Goal: Navigation & Orientation: Find specific page/section

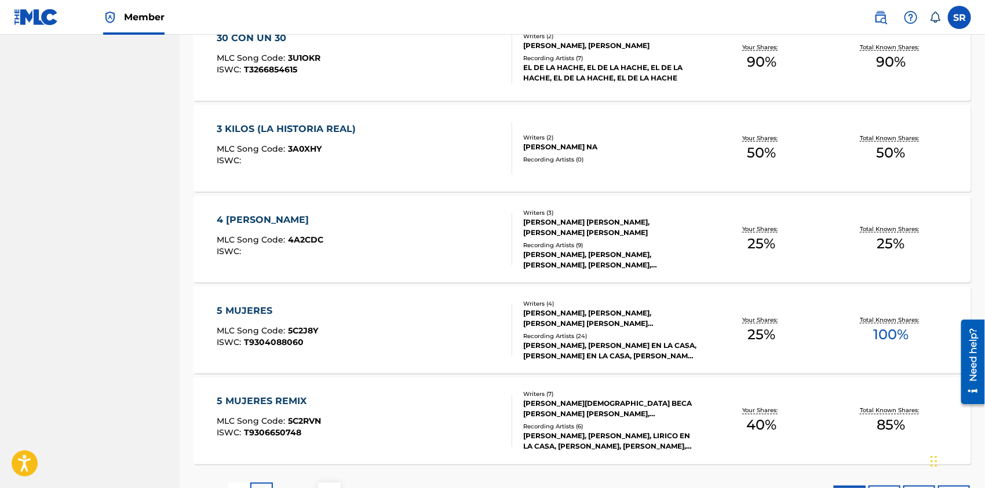
scroll to position [838, 0]
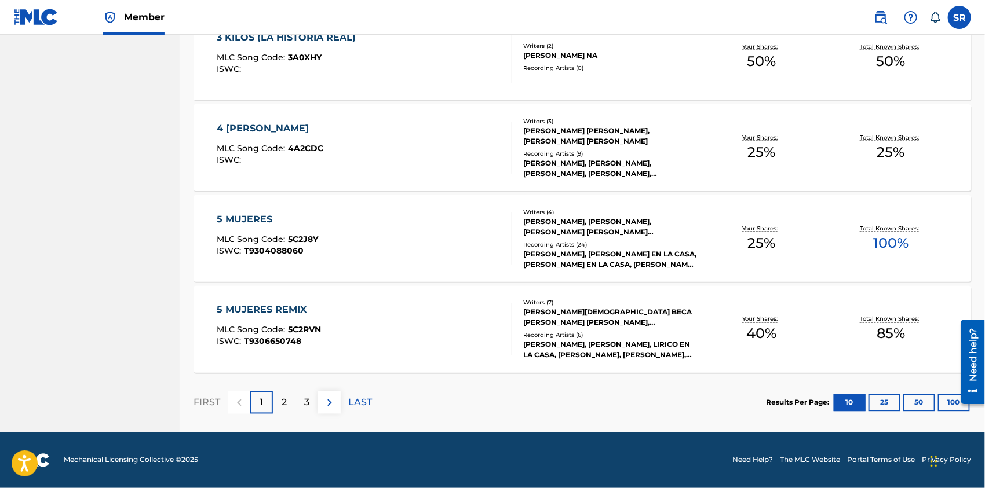
click at [916, 404] on button "50" at bounding box center [919, 402] width 32 height 17
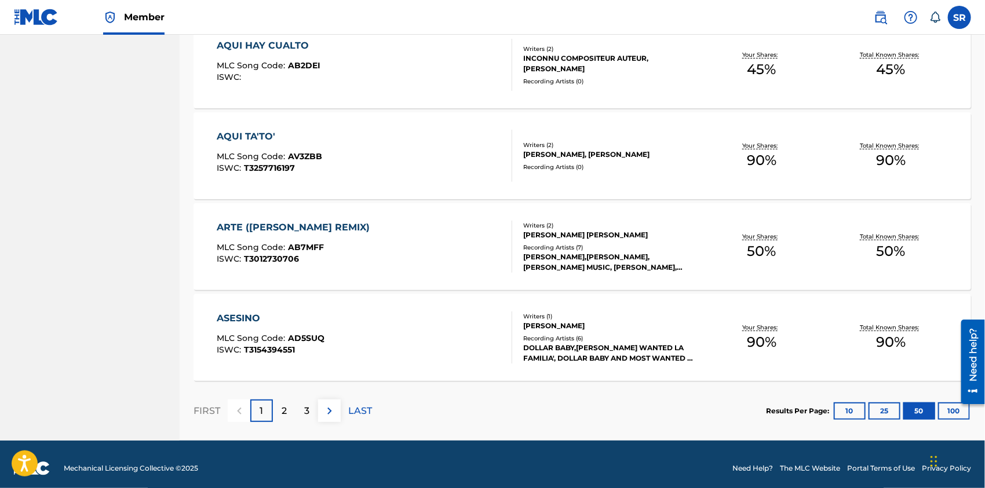
scroll to position [4475, 0]
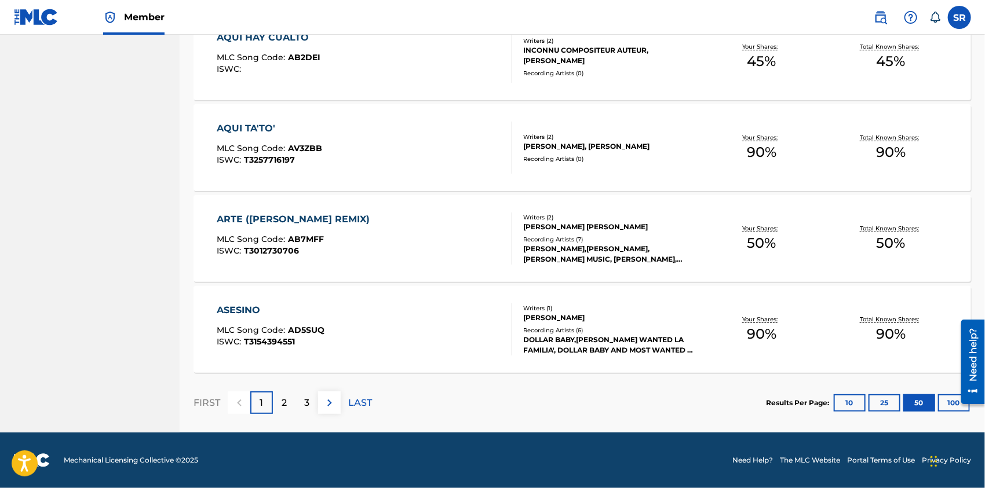
click at [301, 413] on div "3" at bounding box center [306, 403] width 23 height 23
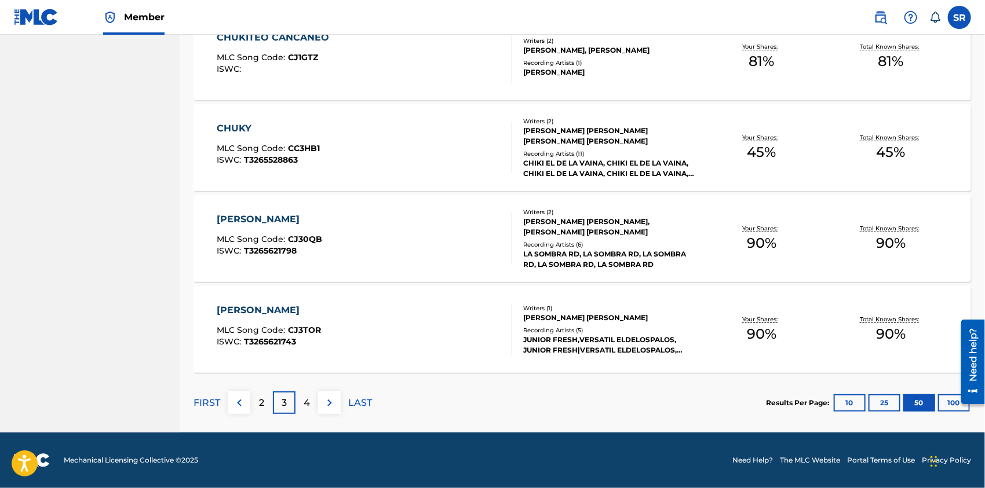
click at [309, 407] on p "4" at bounding box center [307, 403] width 6 height 14
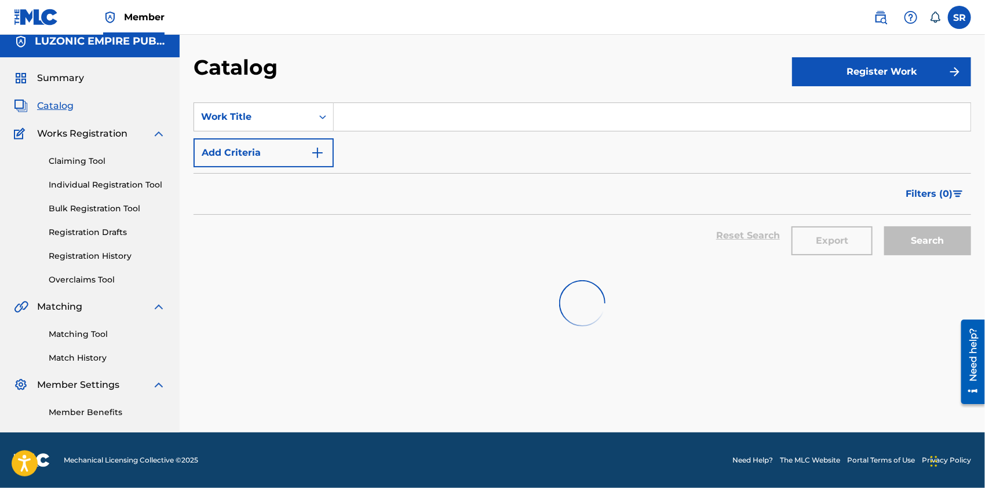
scroll to position [9, 0]
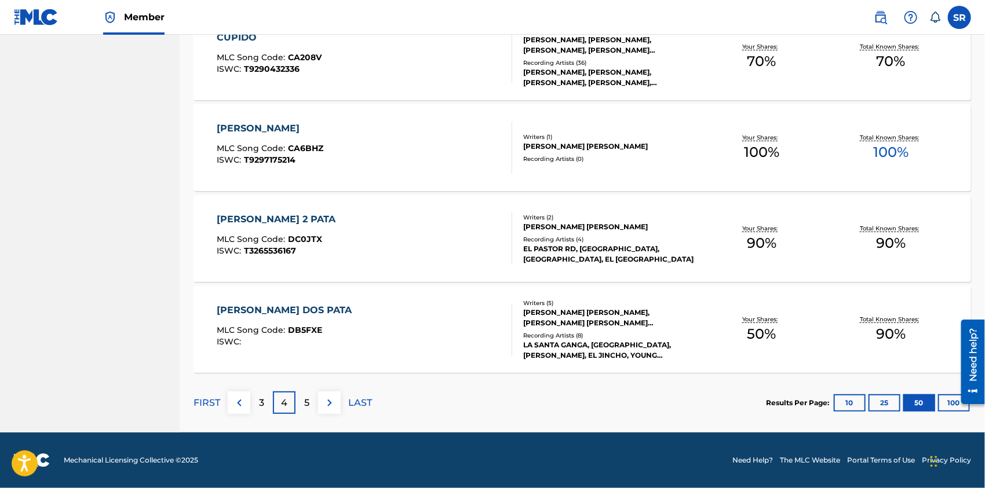
click at [306, 402] on p "5" at bounding box center [306, 403] width 5 height 14
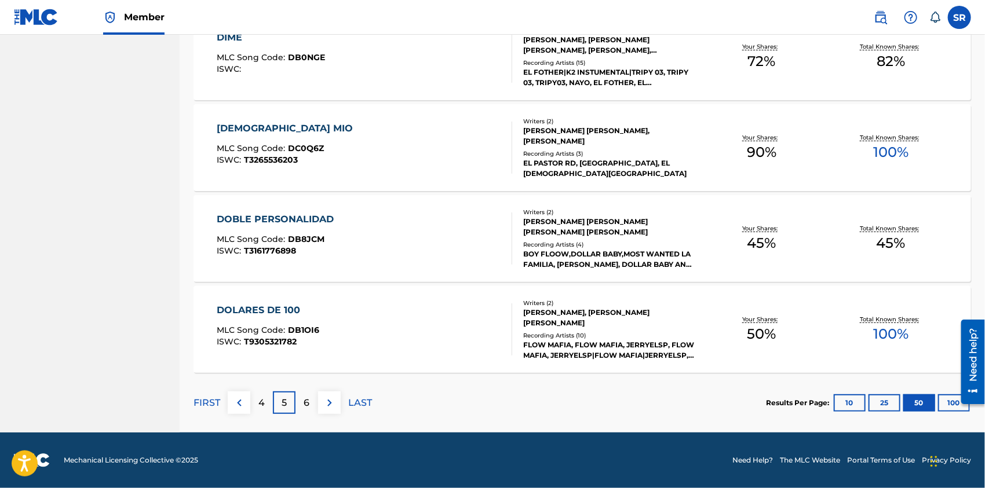
click at [307, 402] on p "6" at bounding box center [307, 403] width 6 height 14
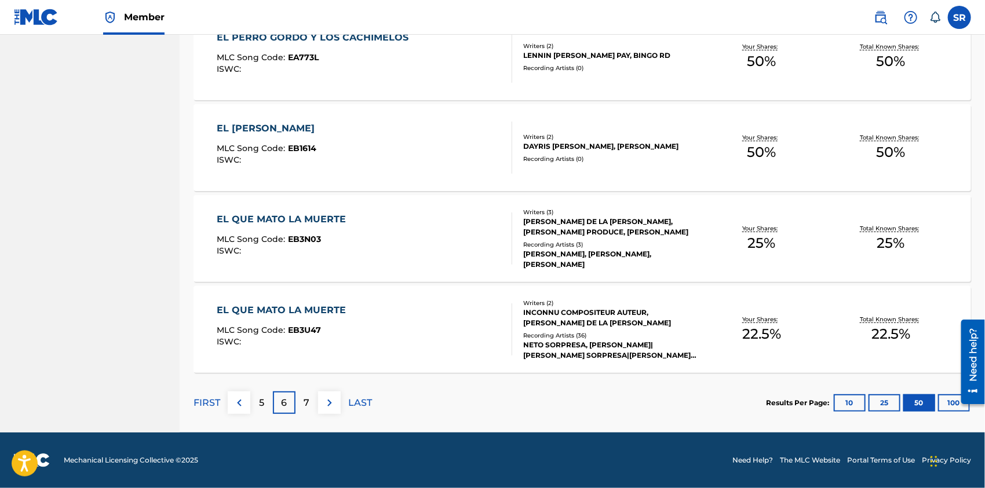
click at [307, 402] on p "7" at bounding box center [307, 403] width 6 height 14
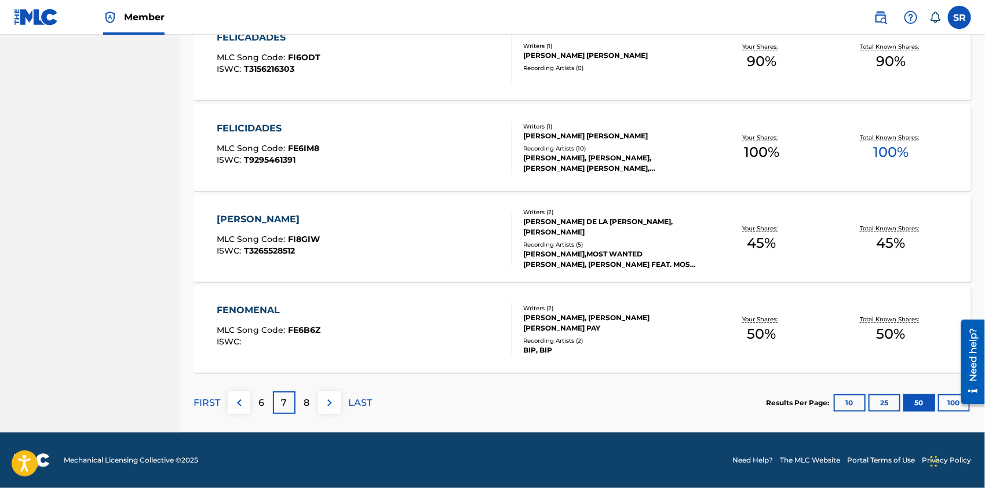
click at [307, 402] on p "8" at bounding box center [307, 403] width 6 height 14
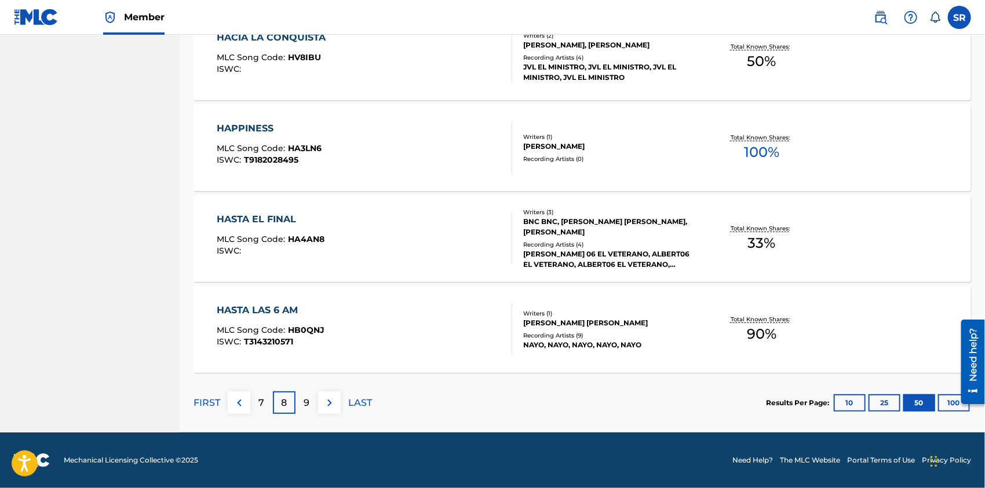
click at [307, 402] on p "9" at bounding box center [307, 403] width 6 height 14
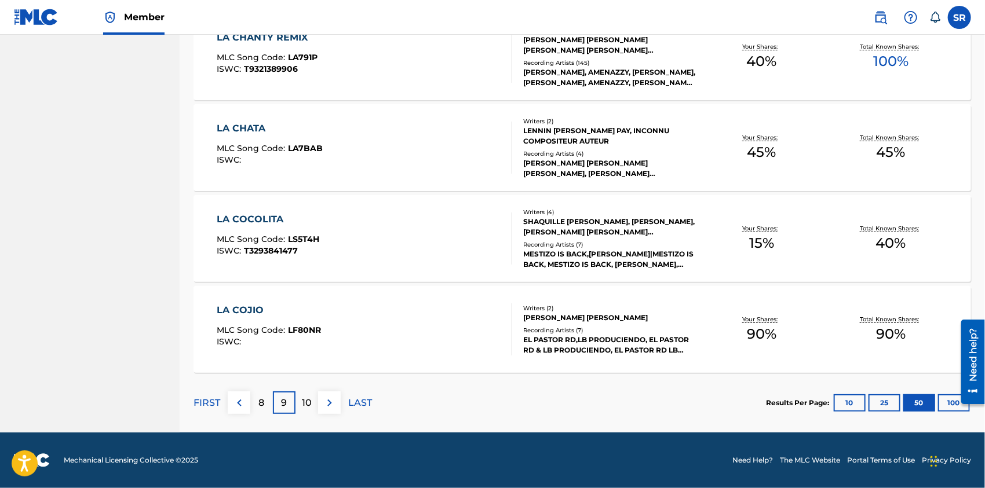
click at [307, 402] on p "10" at bounding box center [307, 403] width 10 height 14
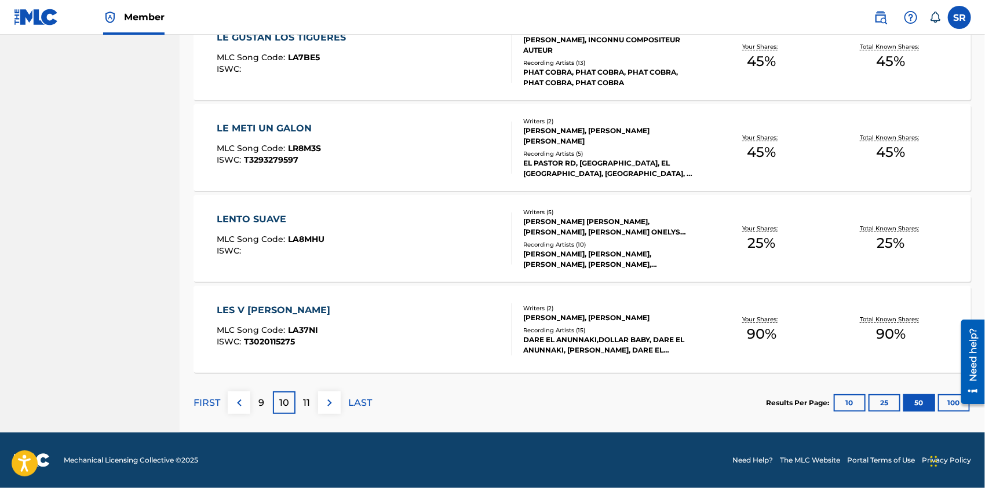
click at [308, 402] on p "11" at bounding box center [307, 403] width 7 height 14
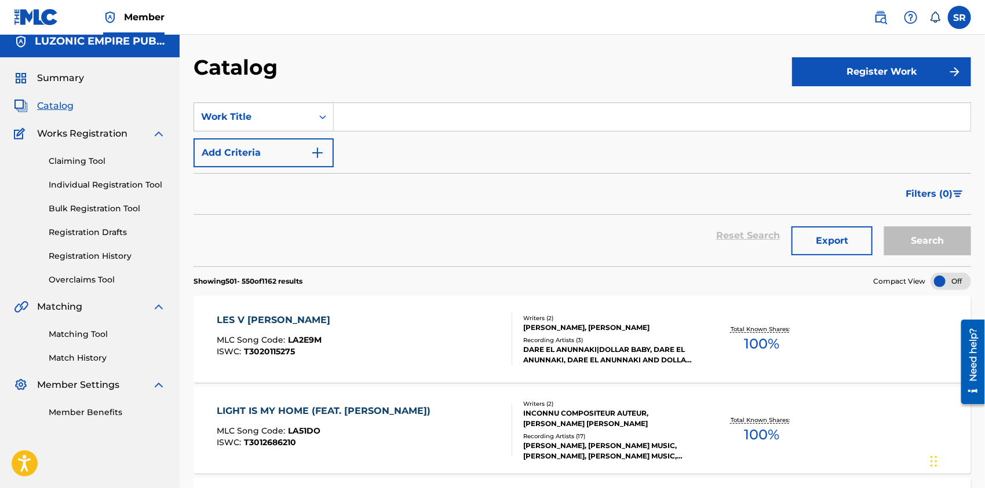
scroll to position [4475, 0]
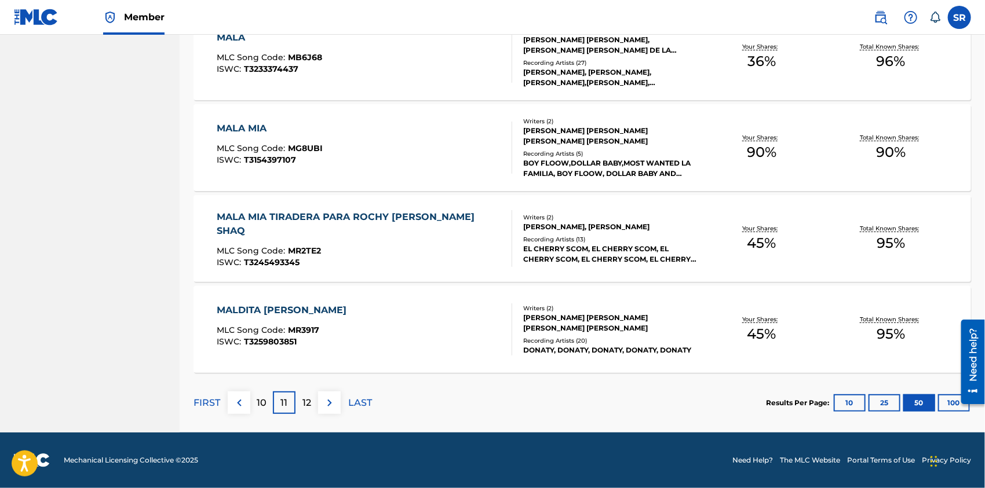
click at [308, 402] on p "12" at bounding box center [306, 403] width 9 height 14
